Goal: Information Seeking & Learning: Learn about a topic

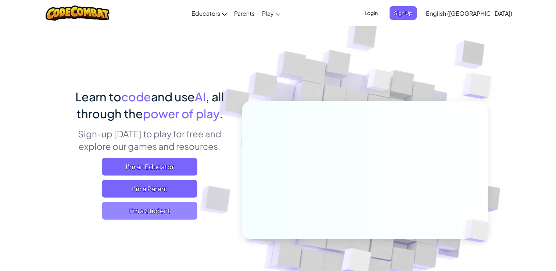
click at [159, 216] on span "I'm a Student" at bounding box center [150, 211] width 96 height 18
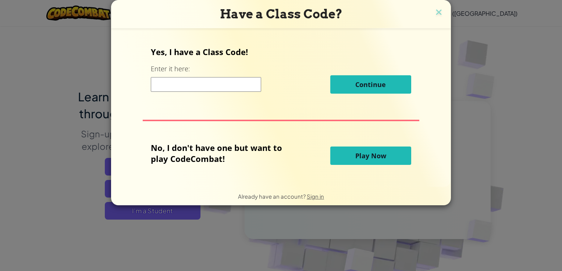
click at [378, 160] on span "Play Now" at bounding box center [370, 155] width 31 height 9
